Goal: Information Seeking & Learning: Learn about a topic

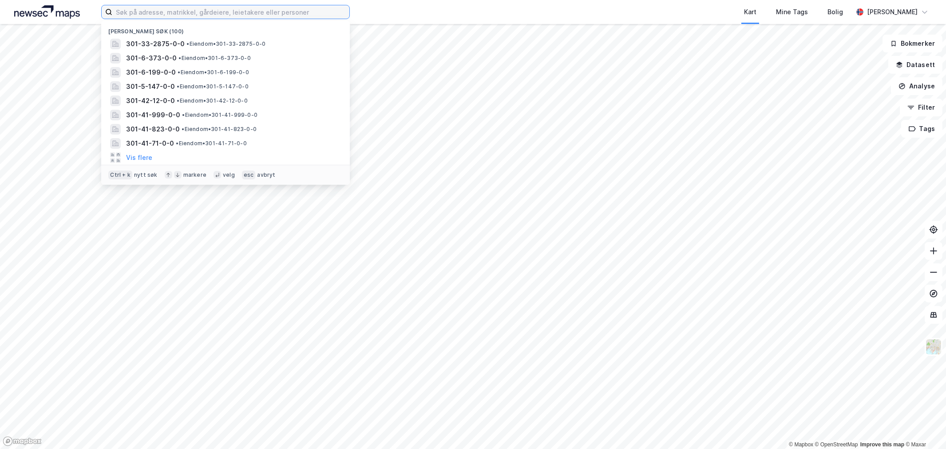
drag, startPoint x: 175, startPoint y: 19, endPoint x: 180, endPoint y: 14, distance: 7.2
paste input "[STREET_ADDRESS]"
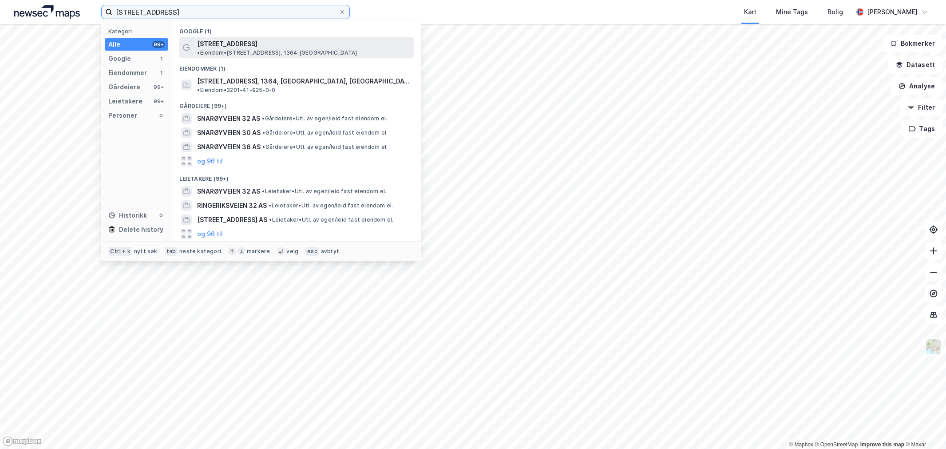
type input "[STREET_ADDRESS]"
click at [233, 41] on span "[STREET_ADDRESS]" at bounding box center [227, 44] width 60 height 11
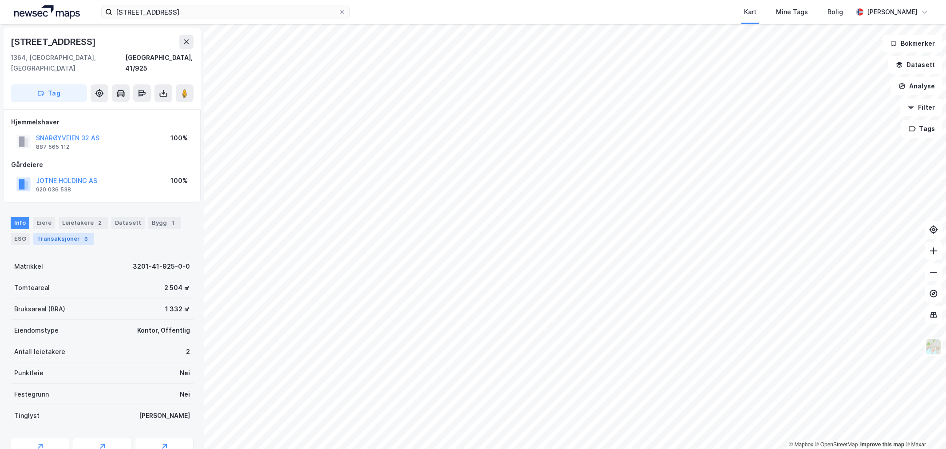
click at [90, 233] on div "Transaksjoner 6" at bounding box center [63, 239] width 61 height 12
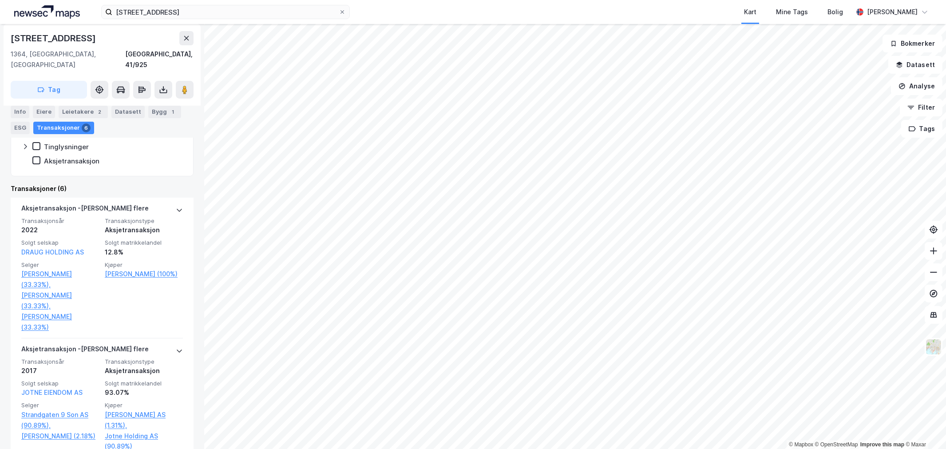
scroll to position [99, 0]
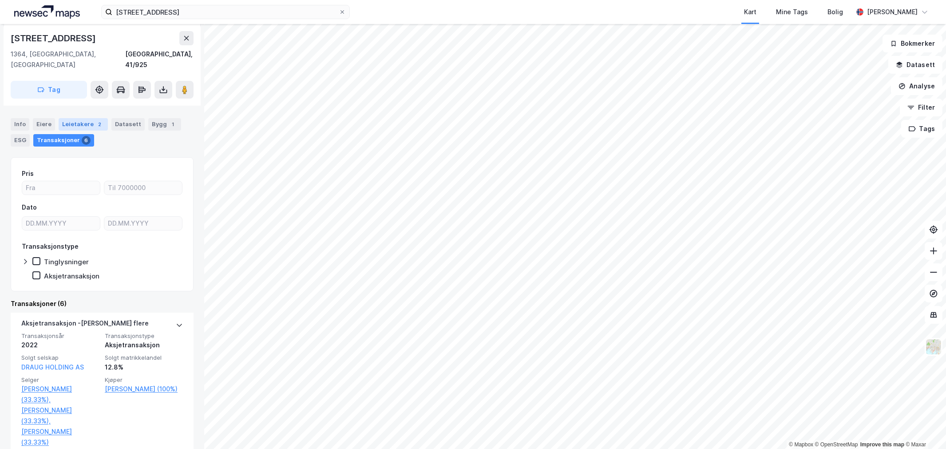
click at [91, 119] on div "Leietakere 2" at bounding box center [83, 124] width 49 height 12
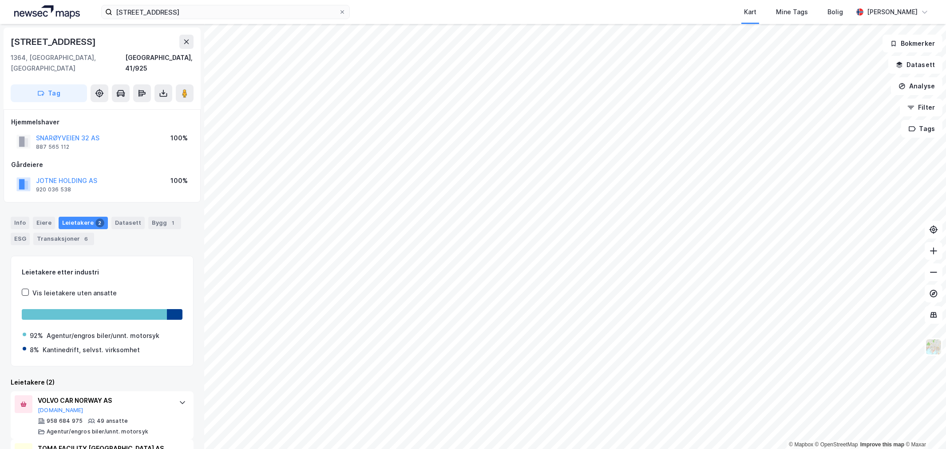
scroll to position [49, 0]
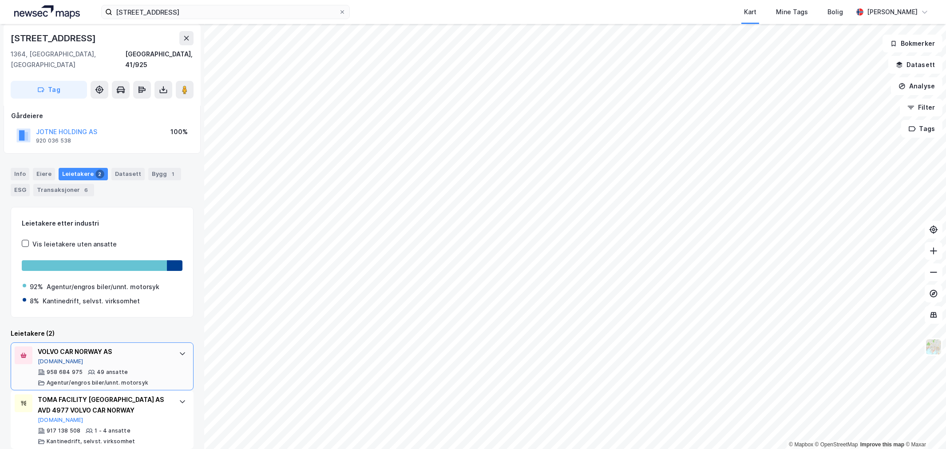
click at [51, 358] on button "[DOMAIN_NAME]" at bounding box center [61, 361] width 46 height 7
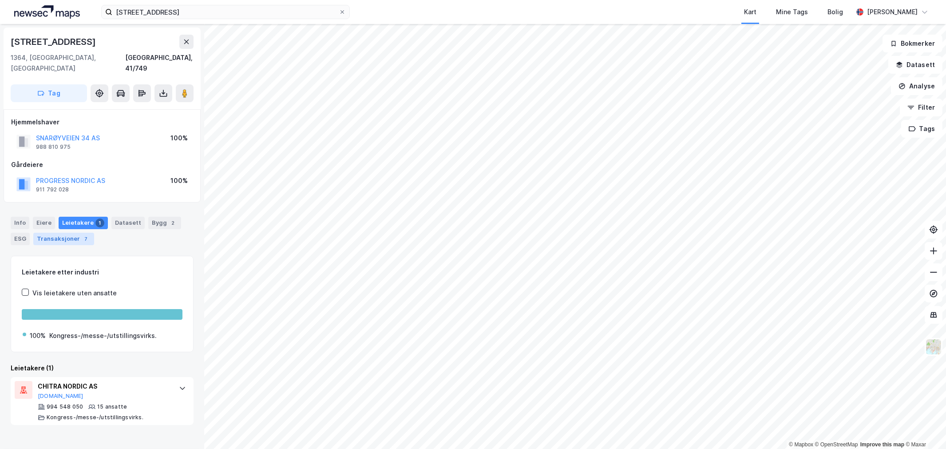
click at [74, 233] on div "Transaksjoner 7" at bounding box center [63, 239] width 61 height 12
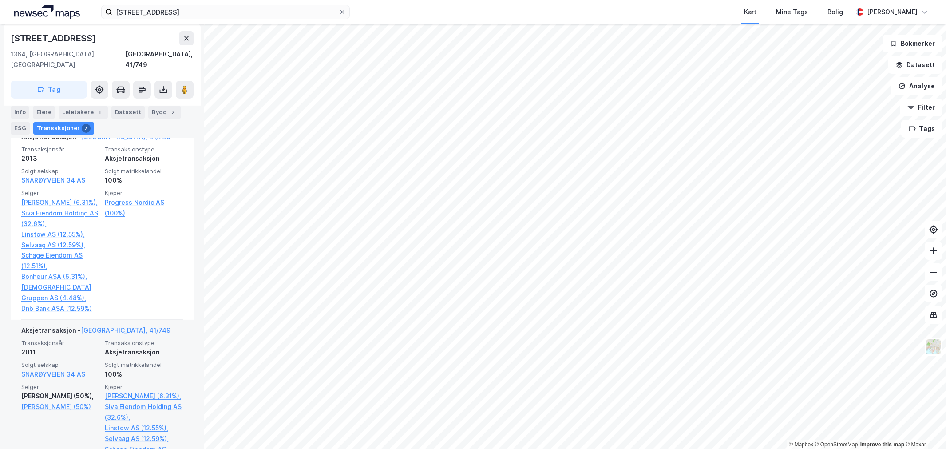
scroll to position [493, 0]
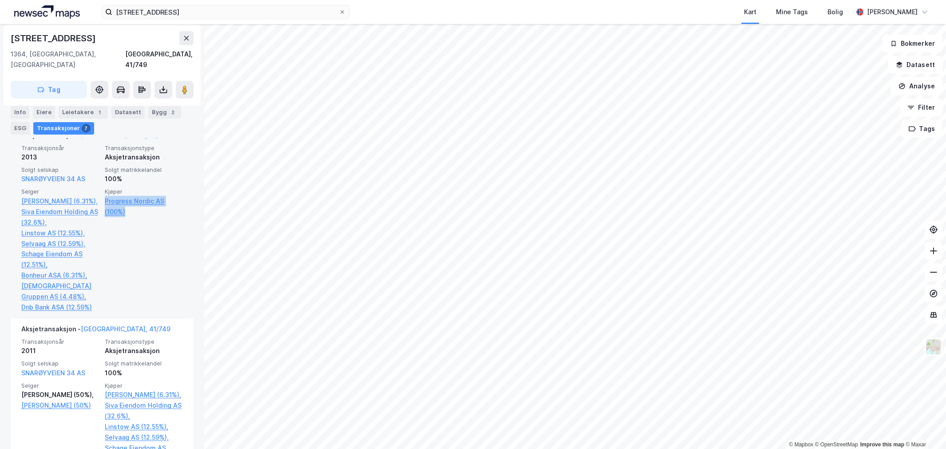
drag, startPoint x: 157, startPoint y: 210, endPoint x: 99, endPoint y: 189, distance: 61.5
click at [99, 189] on div "Transaksjonsår 2013 Transaksjonstype Aksjetransaksjon Solgt selskap SNARØYVEIEN…" at bounding box center [102, 228] width 162 height 168
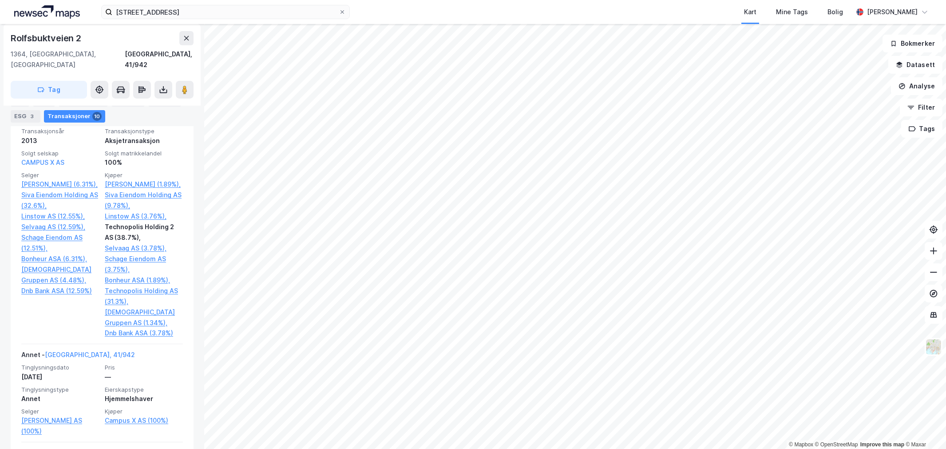
scroll to position [641, 0]
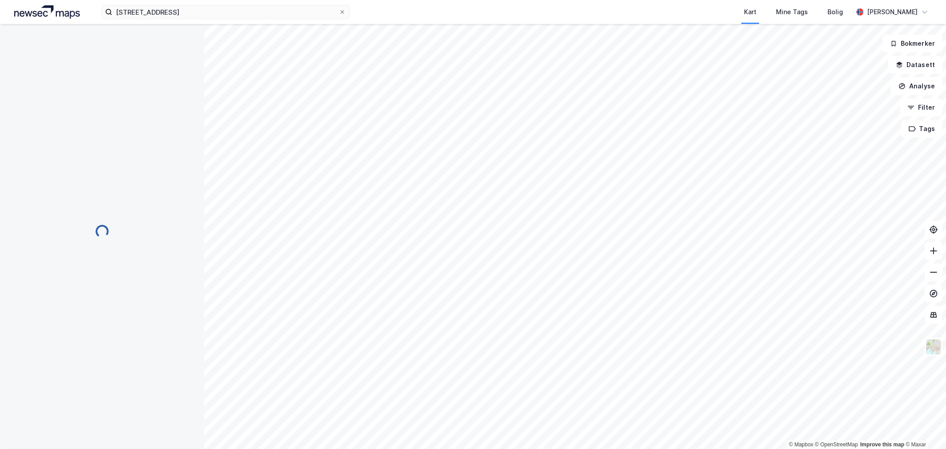
scroll to position [15, 0]
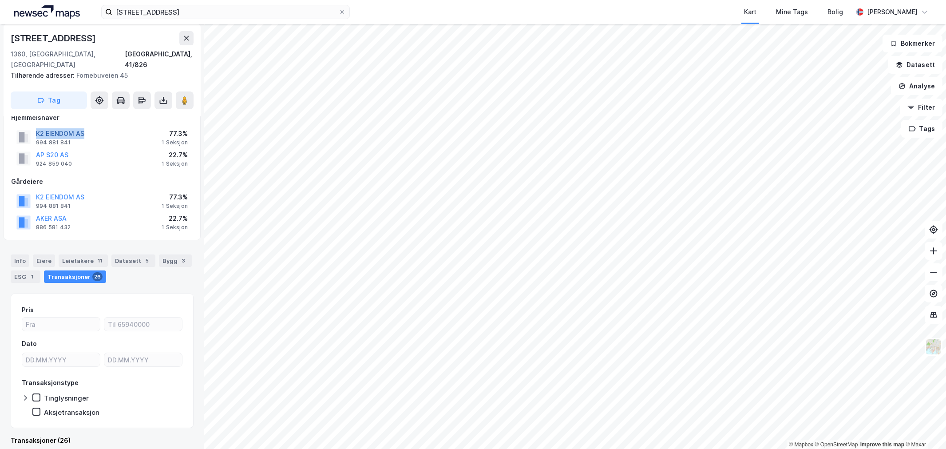
drag, startPoint x: 75, startPoint y: 123, endPoint x: 50, endPoint y: 122, distance: 25.3
click at [31, 127] on div "K2 EIENDOM AS 994 881 841 77.3% 1 Seksjon" at bounding box center [102, 137] width 182 height 21
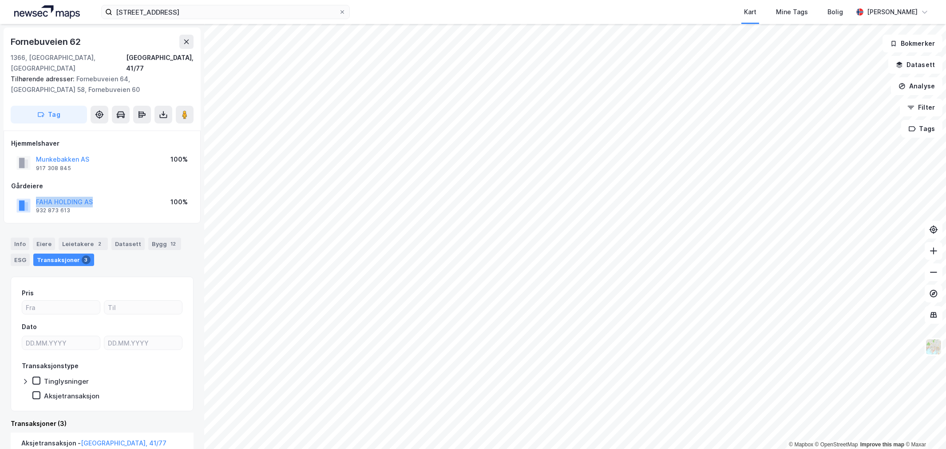
drag, startPoint x: 127, startPoint y: 191, endPoint x: 28, endPoint y: 201, distance: 99.9
click at [28, 201] on div "FAHA HOLDING AS 932 873 613 100%" at bounding box center [102, 205] width 182 height 21
drag, startPoint x: 28, startPoint y: 198, endPoint x: 24, endPoint y: 194, distance: 5.7
click at [24, 195] on div "FAHA HOLDING AS 932 873 613 100%" at bounding box center [102, 205] width 182 height 21
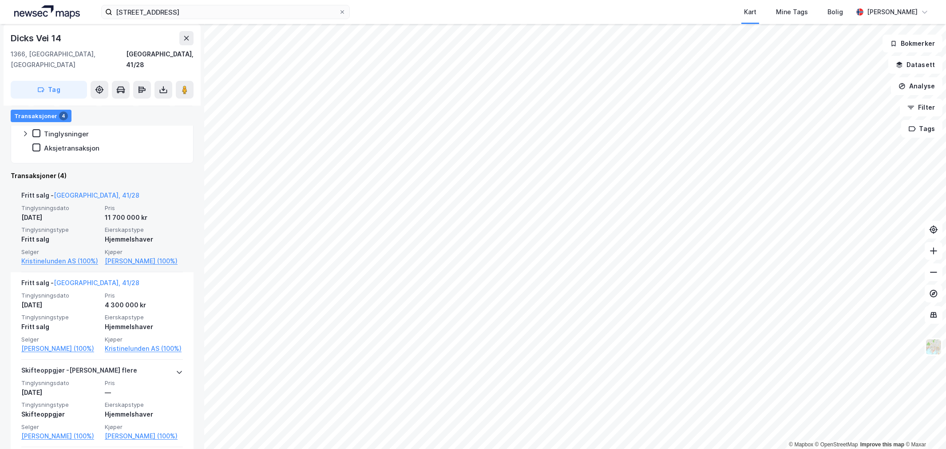
scroll to position [197, 0]
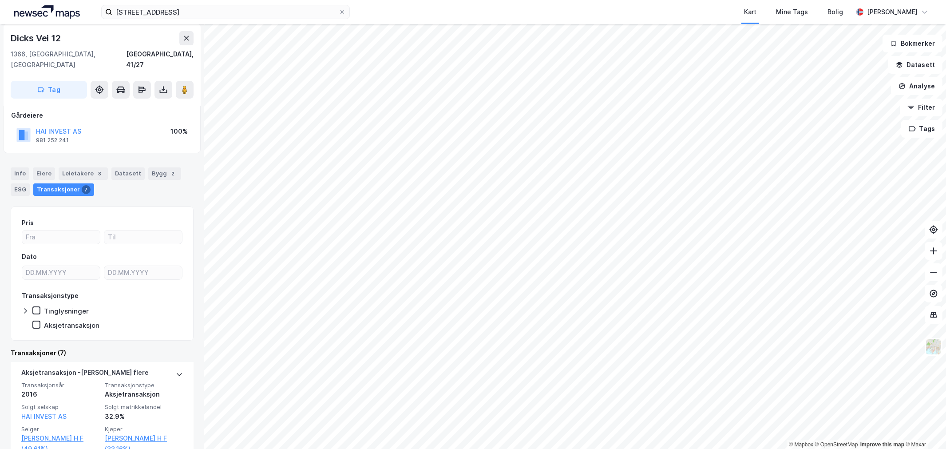
scroll to position [99, 0]
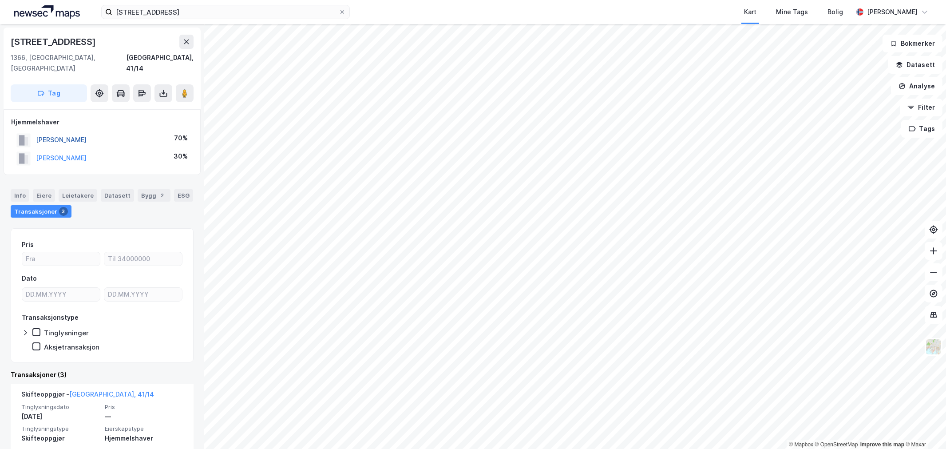
drag, startPoint x: 152, startPoint y: 126, endPoint x: 37, endPoint y: 131, distance: 115.1
click at [37, 131] on div "[PERSON_NAME] 70%" at bounding box center [102, 140] width 182 height 18
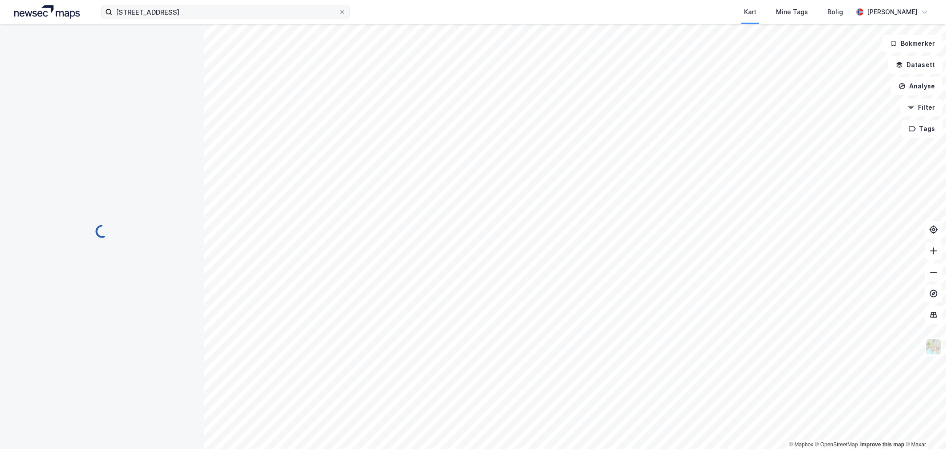
scroll to position [22, 0]
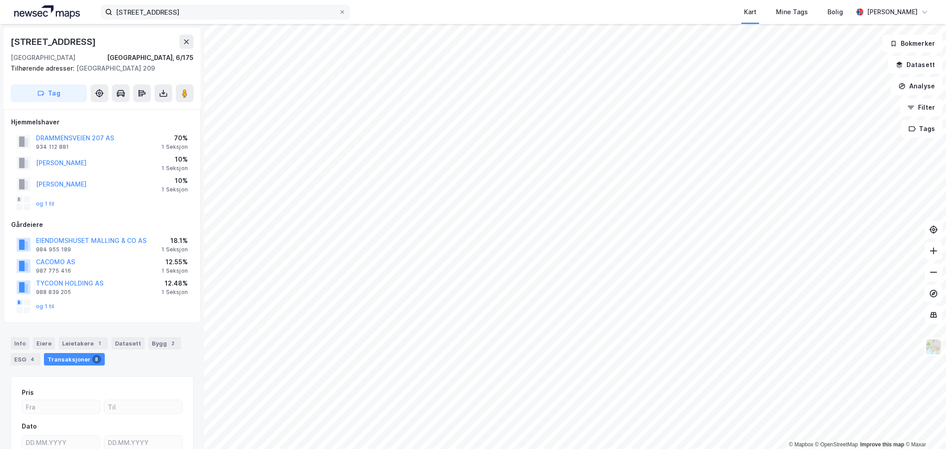
scroll to position [22, 0]
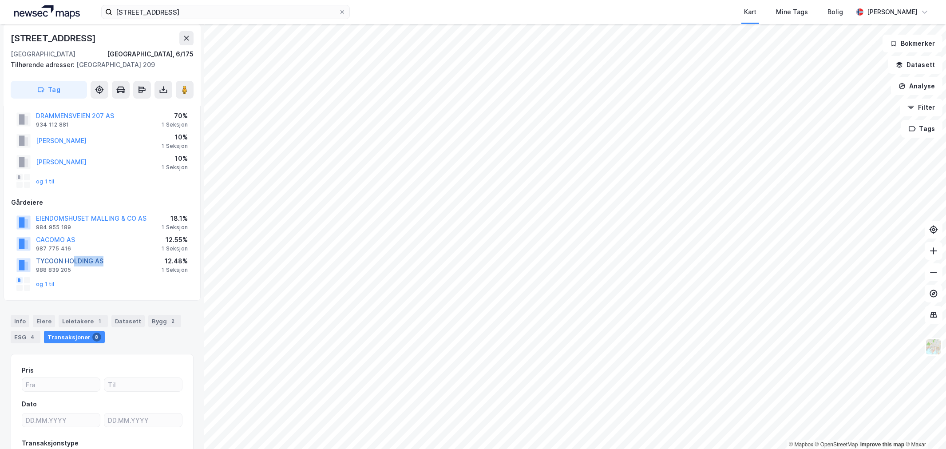
drag, startPoint x: 101, startPoint y: 256, endPoint x: 75, endPoint y: 262, distance: 27.4
click at [75, 262] on div "TYCOON HOLDING AS" at bounding box center [69, 261] width 67 height 11
click at [0, 0] on button "TYCOON HOLDING AS" at bounding box center [0, 0] width 0 height 0
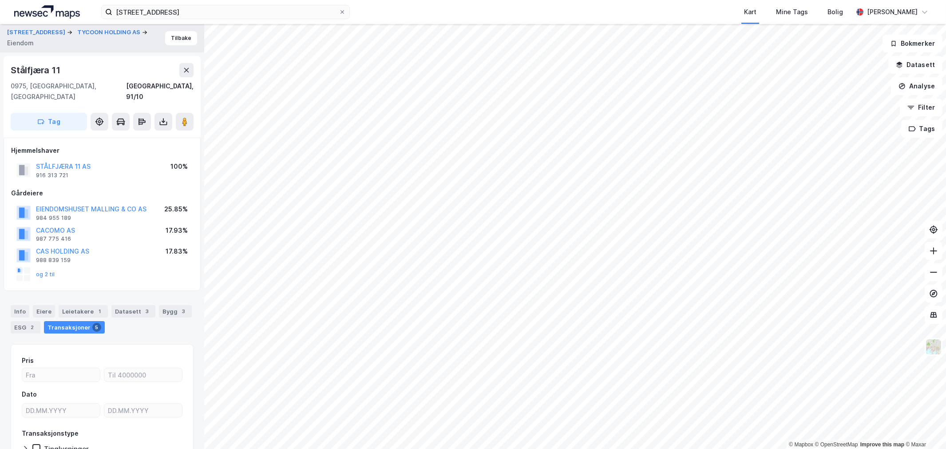
scroll to position [22, 0]
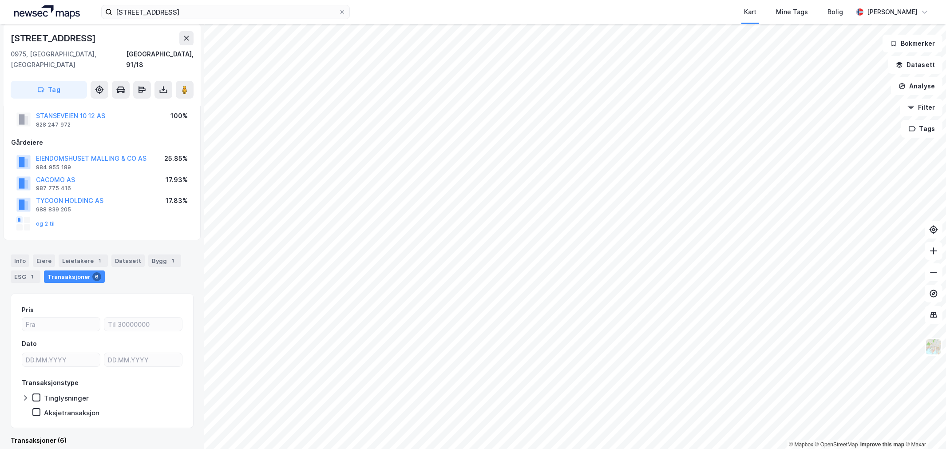
scroll to position [22, 0]
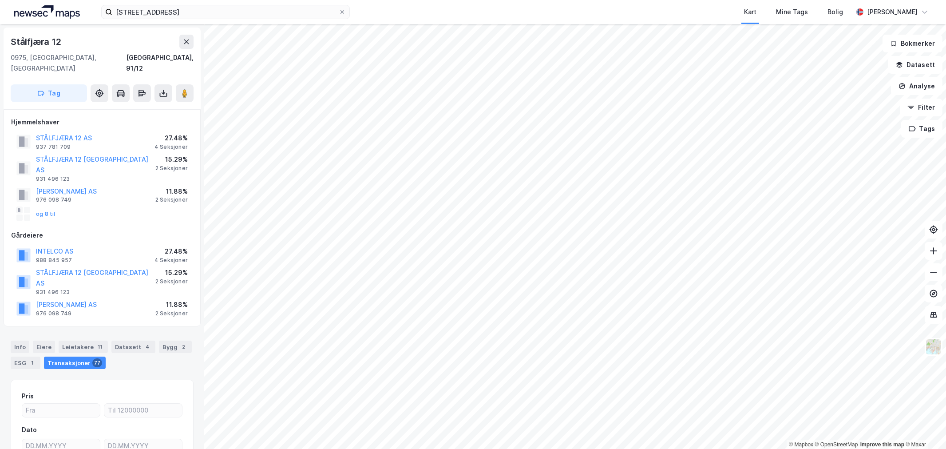
scroll to position [22, 0]
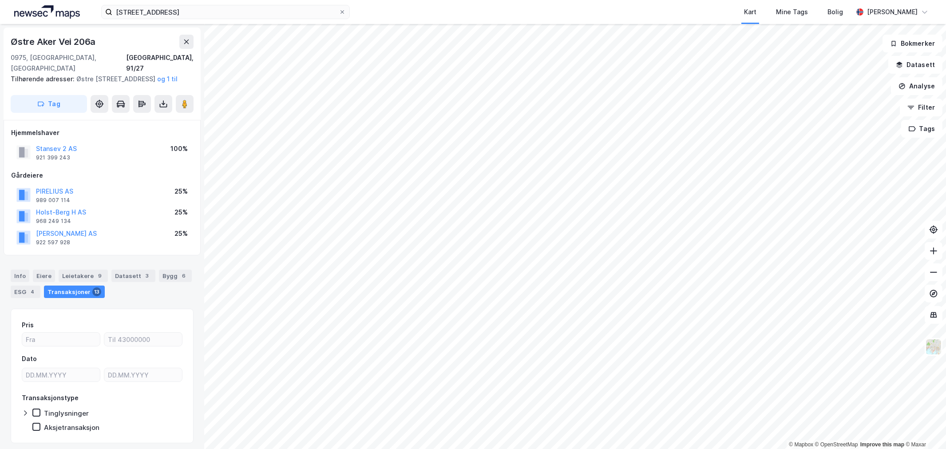
scroll to position [22, 0]
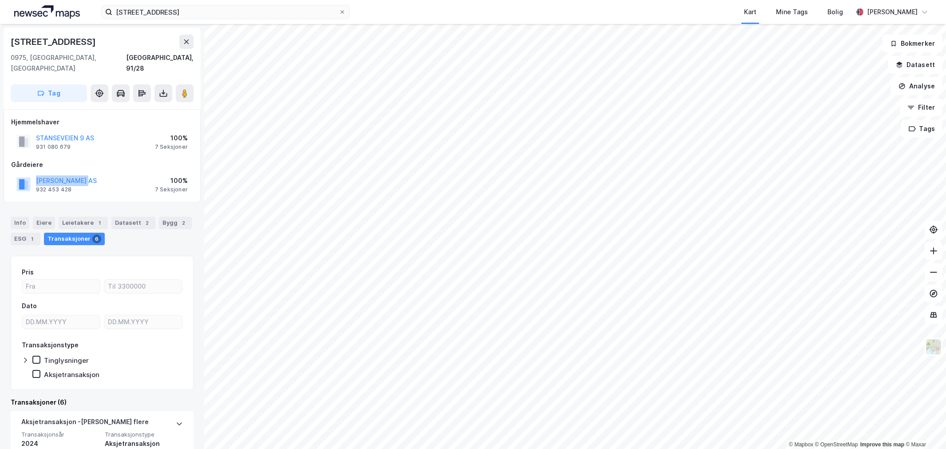
drag, startPoint x: 78, startPoint y: 174, endPoint x: 14, endPoint y: 174, distance: 64.4
click at [14, 174] on div "WILOG NEWCO AS 932 453 428 100% 7 Seksjoner" at bounding box center [102, 184] width 182 height 21
